Goal: Task Accomplishment & Management: Use online tool/utility

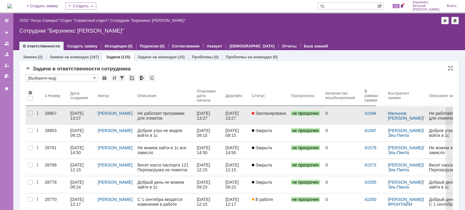
click at [82, 118] on div "[DATE] 13:27" at bounding box center [81, 116] width 23 height 10
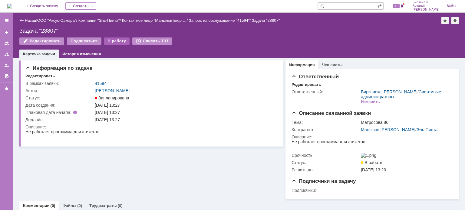
click at [117, 42] on div "В работу" at bounding box center [117, 41] width 26 height 7
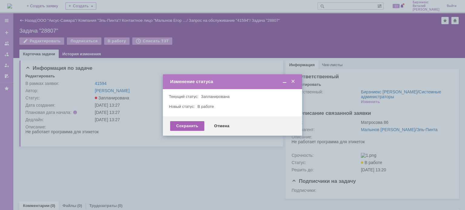
click at [190, 123] on div "Сохранить" at bounding box center [187, 126] width 34 height 10
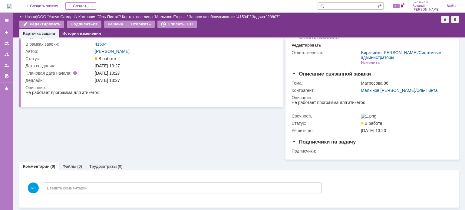
scroll to position [21, 0]
drag, startPoint x: 124, startPoint y: 178, endPoint x: 133, endPoint y: 132, distance: 46.7
click at [124, 178] on div "БВ Введите комментарий..." at bounding box center [173, 189] width 296 height 28
click at [32, 18] on link "Назад" at bounding box center [30, 17] width 11 height 5
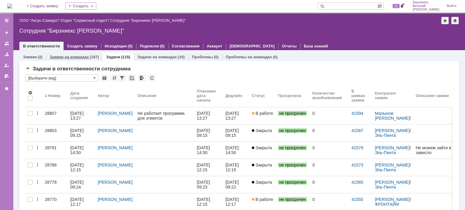
click at [91, 57] on div "(187)" at bounding box center [94, 57] width 9 height 5
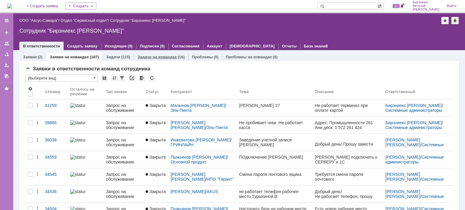
click at [168, 58] on link "Задачи на командах" at bounding box center [156, 57] width 39 height 5
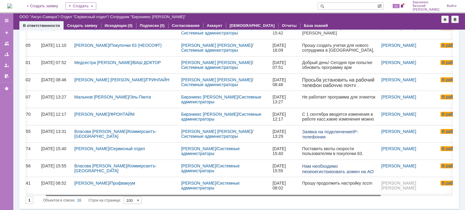
drag, startPoint x: 215, startPoint y: 195, endPoint x: 236, endPoint y: 189, distance: 21.4
click at [236, 189] on body "Идет загрузка, пожалуйста, подождите. На домашнюю + Создать заявку Создать 11 Б…" at bounding box center [232, 105] width 465 height 210
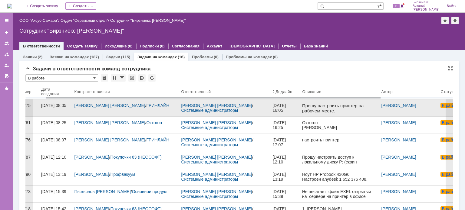
click at [155, 113] on div "[PERSON_NAME] [PERSON_NAME] / [PERSON_NAME]" at bounding box center [125, 108] width 107 height 17
click at [312, 108] on p "Прошу настроить принтер на рабочем месте. Мой AD 1 9 52 289 848" at bounding box center [339, 110] width 74 height 15
click at [159, 106] on div "[PERSON_NAME] [PERSON_NAME] / [PERSON_NAME]" at bounding box center [125, 105] width 102 height 5
click at [45, 108] on div "[DATE] 08:05" at bounding box center [53, 105] width 25 height 5
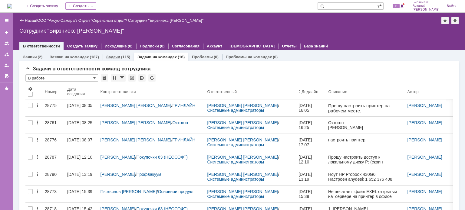
click at [126, 57] on div "(115)" at bounding box center [125, 57] width 9 height 5
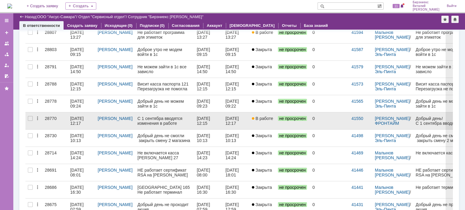
click at [82, 121] on div "[DATE] 12:17" at bounding box center [81, 121] width 23 height 10
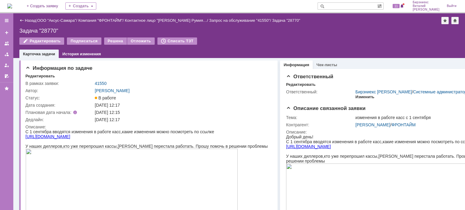
click at [366, 98] on div "Изменить" at bounding box center [364, 97] width 19 height 5
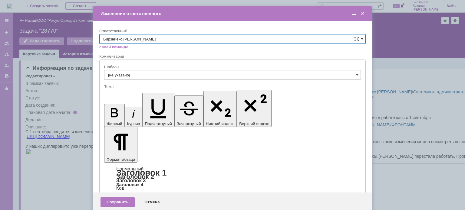
click at [361, 39] on span at bounding box center [362, 39] width 2 height 5
click at [176, 81] on span "[PERSON_NAME]" at bounding box center [232, 80] width 258 height 5
type input "[PERSON_NAME]"
click at [123, 198] on div "Сохранить" at bounding box center [117, 203] width 34 height 10
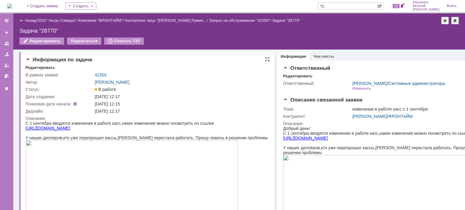
click at [159, 62] on div "Информация по задаче" at bounding box center [147, 60] width 244 height 6
click at [31, 21] on link "Назад" at bounding box center [30, 20] width 11 height 5
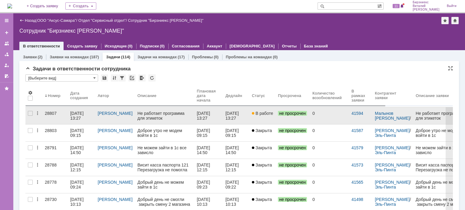
click at [80, 112] on div "[DATE] 13:27" at bounding box center [77, 116] width 15 height 10
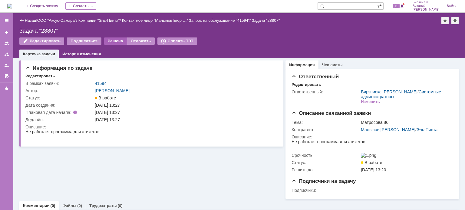
click at [111, 39] on div "Решена" at bounding box center [115, 41] width 23 height 7
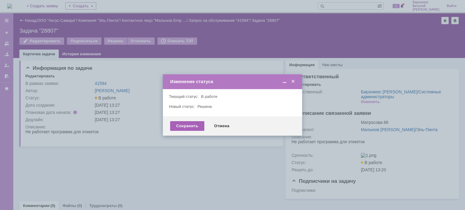
click at [190, 125] on div "Сохранить" at bounding box center [187, 126] width 34 height 10
